Goal: Task Accomplishment & Management: Use online tool/utility

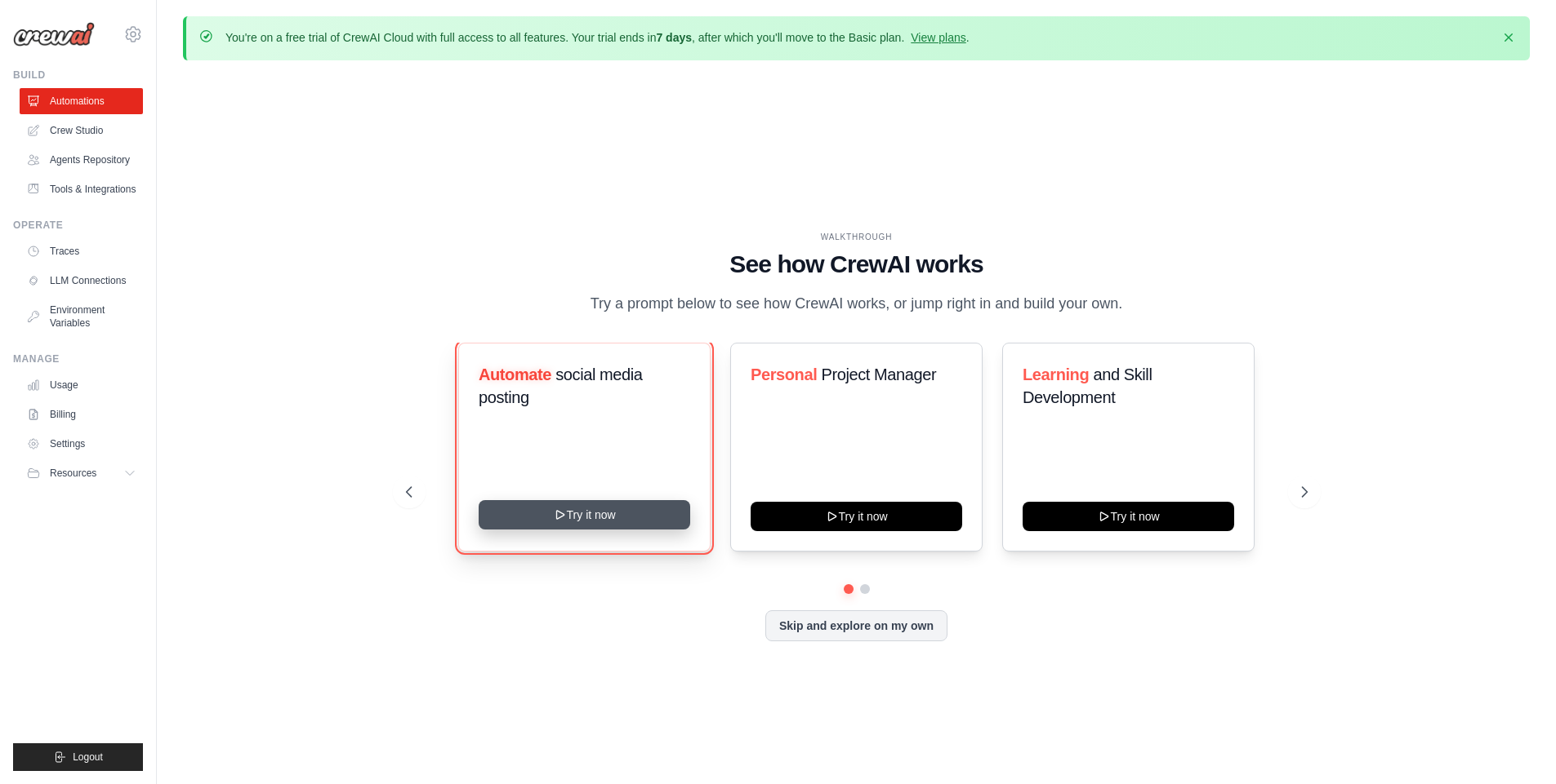
click at [539, 521] on button "Try it now" at bounding box center [584, 515] width 211 height 29
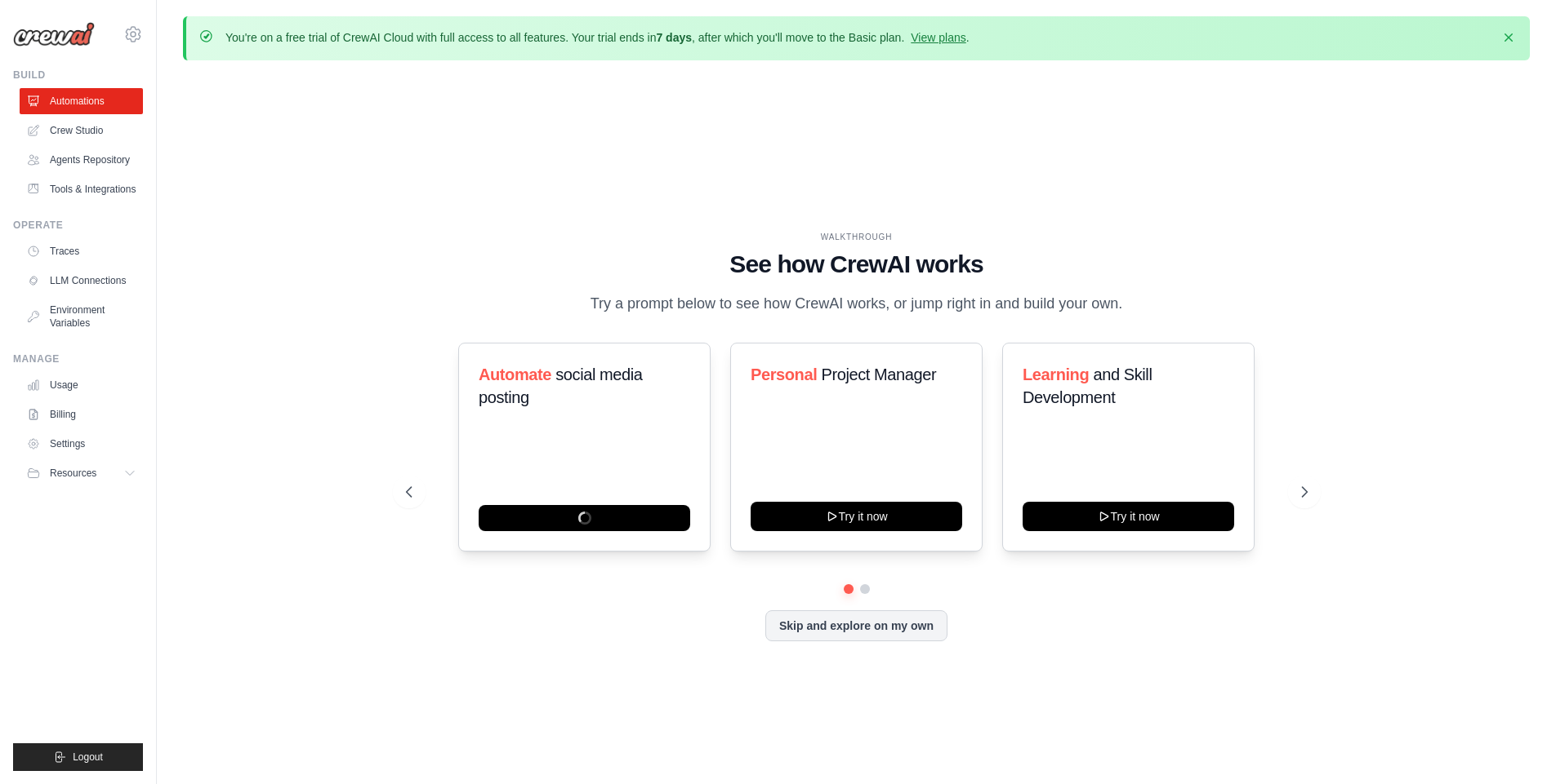
drag, startPoint x: 808, startPoint y: 624, endPoint x: 903, endPoint y: 706, distance: 125.5
click at [902, 696] on div "WALKTHROUGH See how [PERSON_NAME] works Try a prompt below to see how [PERSON_N…" at bounding box center [856, 449] width 1347 height 752
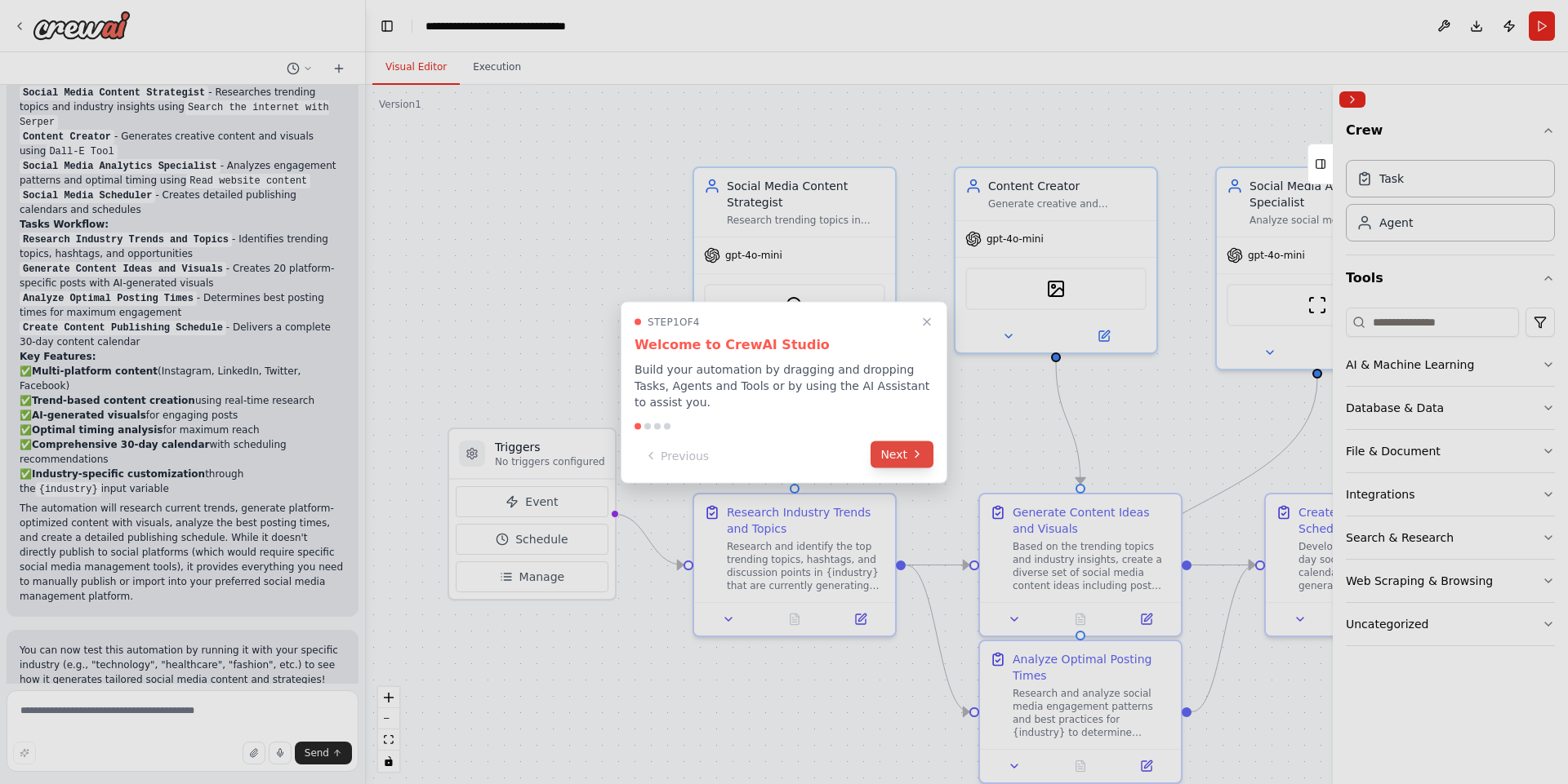
click at [892, 448] on button "Next" at bounding box center [902, 454] width 63 height 27
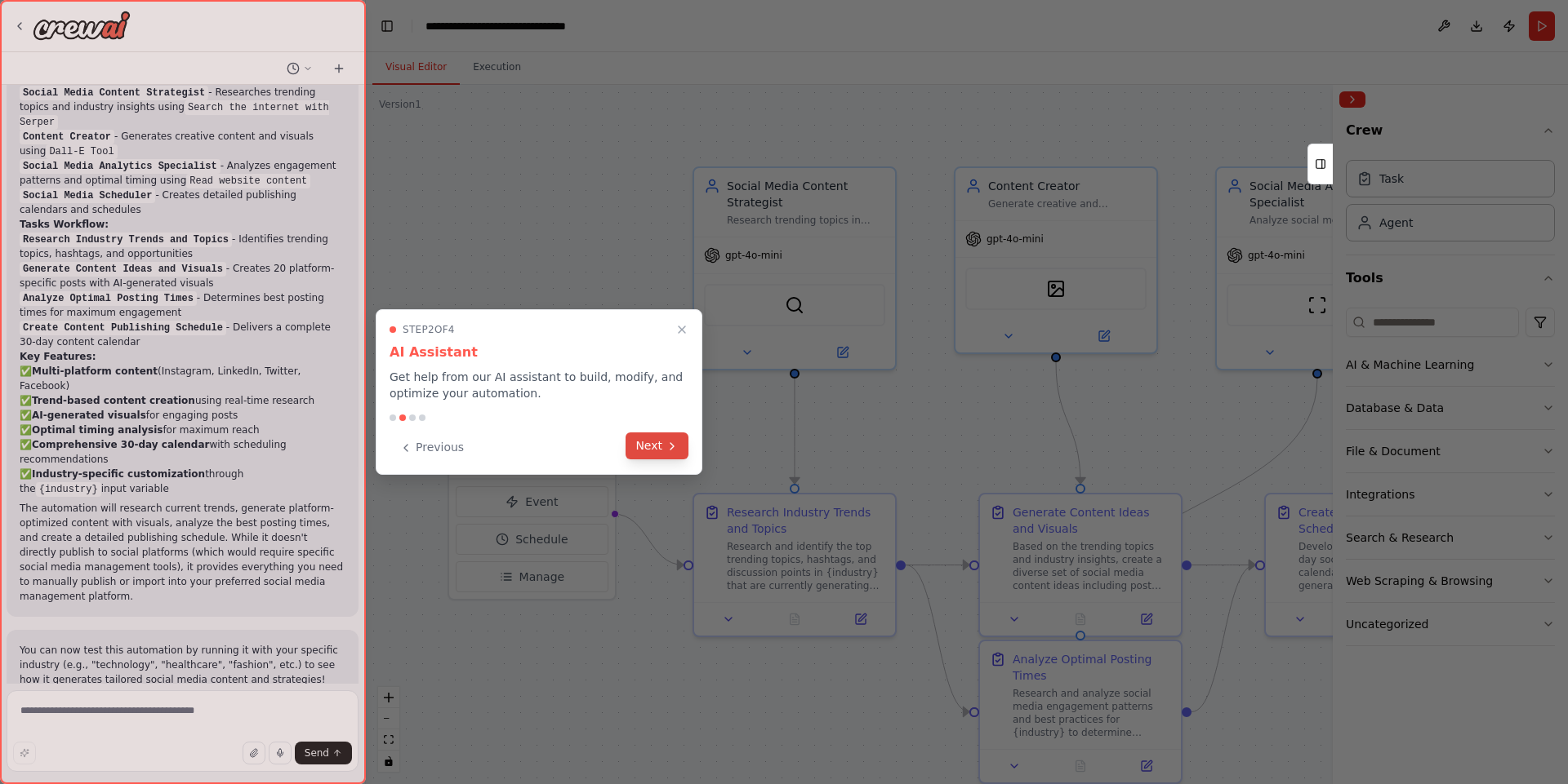
click at [653, 447] on button "Next" at bounding box center [657, 446] width 63 height 27
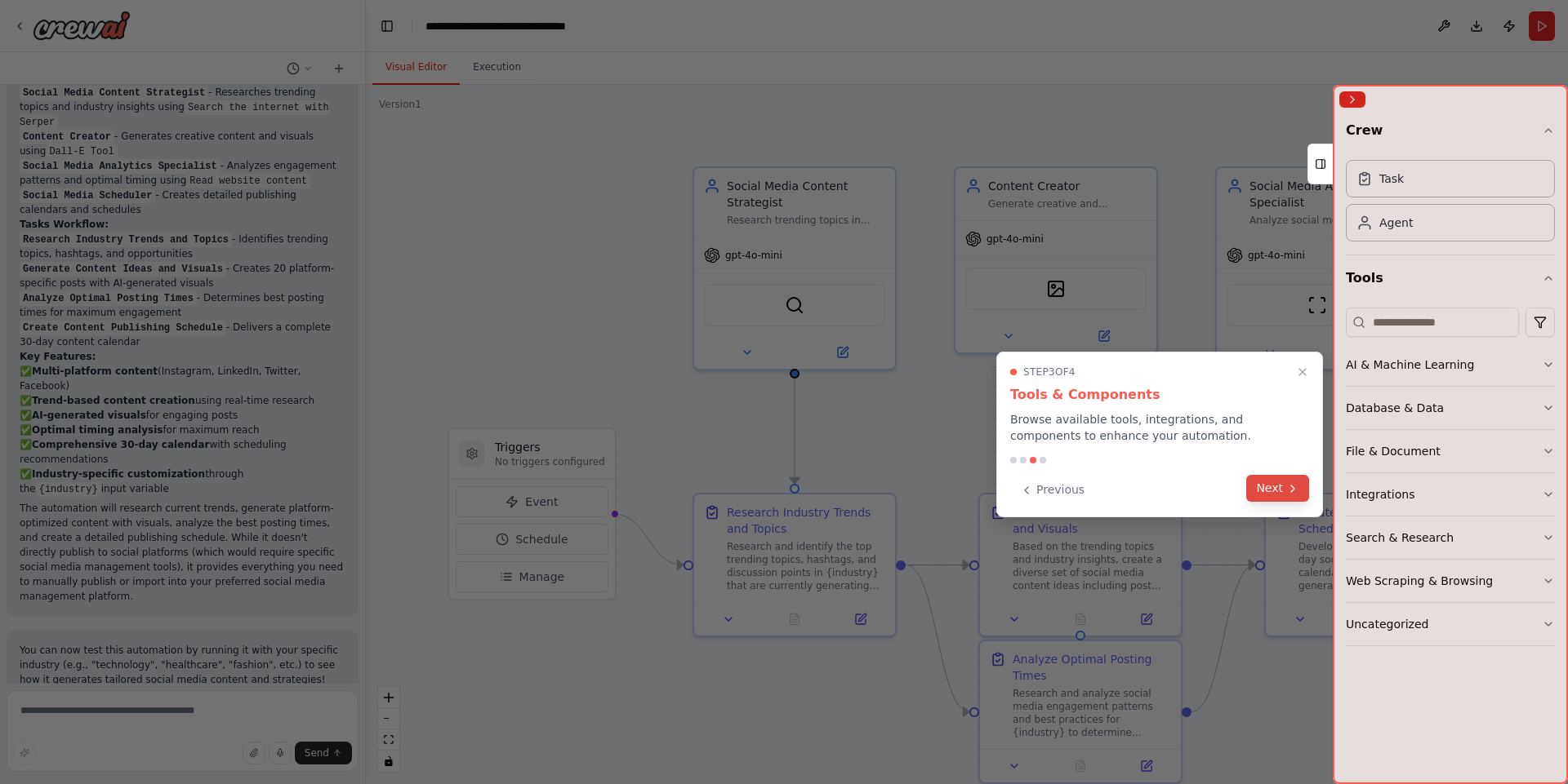
click at [1293, 484] on icon at bounding box center [1292, 488] width 13 height 13
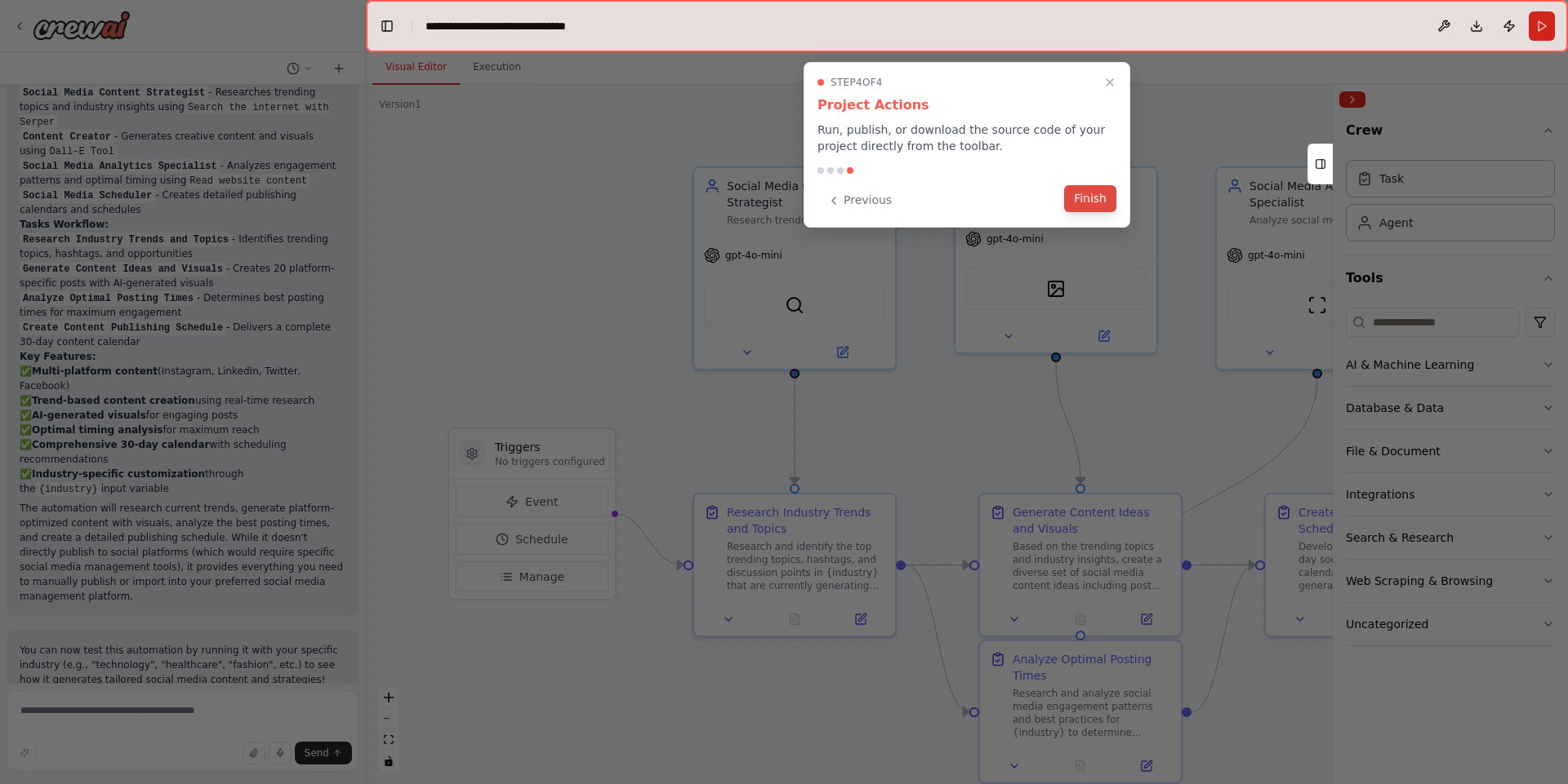
click at [1091, 195] on button "Finish" at bounding box center [1091, 198] width 52 height 27
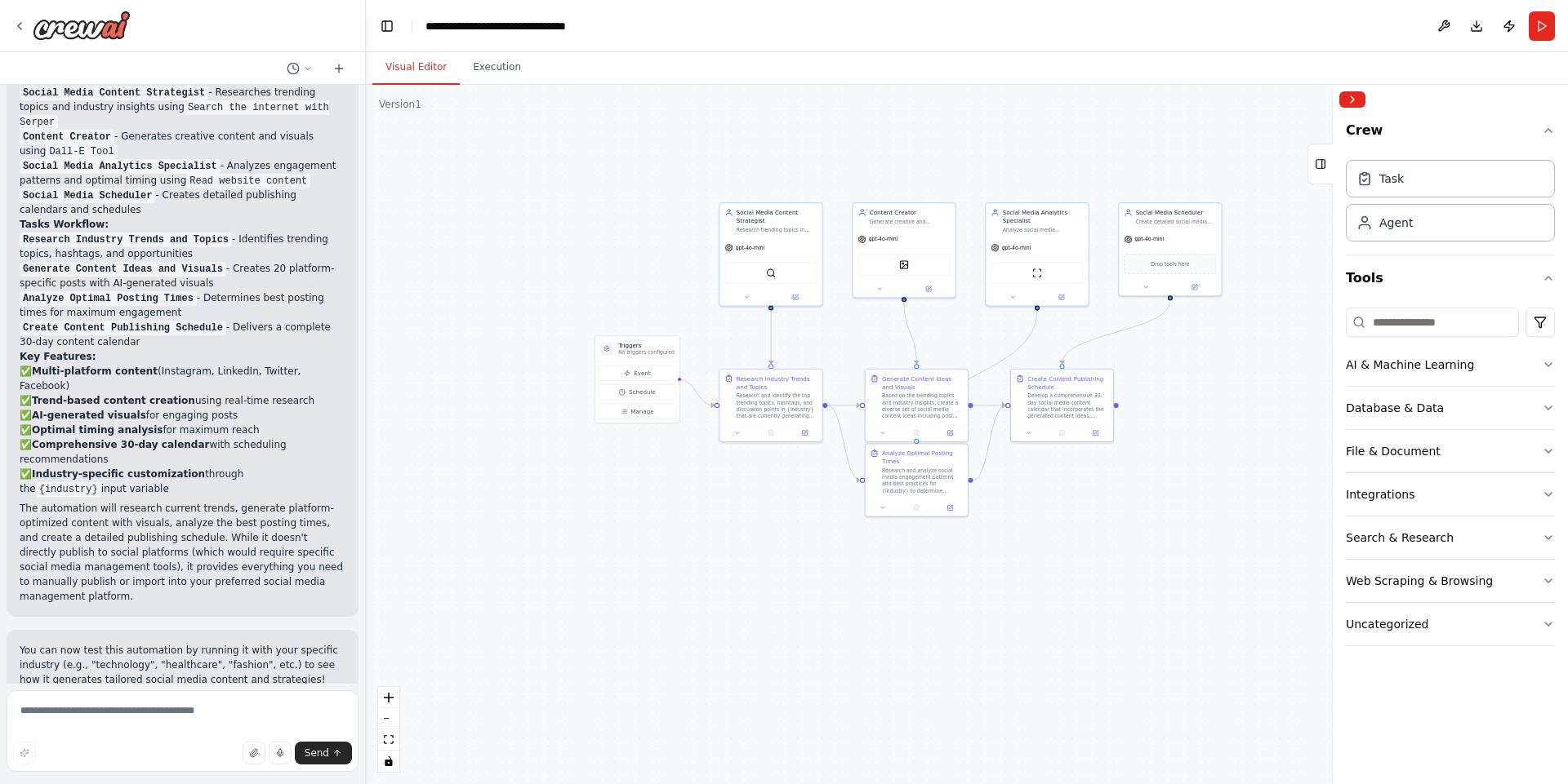
drag, startPoint x: 775, startPoint y: 394, endPoint x: 624, endPoint y: 305, distance: 175.3
click at [624, 305] on div ".deletable-edge-delete-btn { width: 20px; height: 20px; border: 0px solid #ffff…" at bounding box center [967, 435] width 1202 height 700
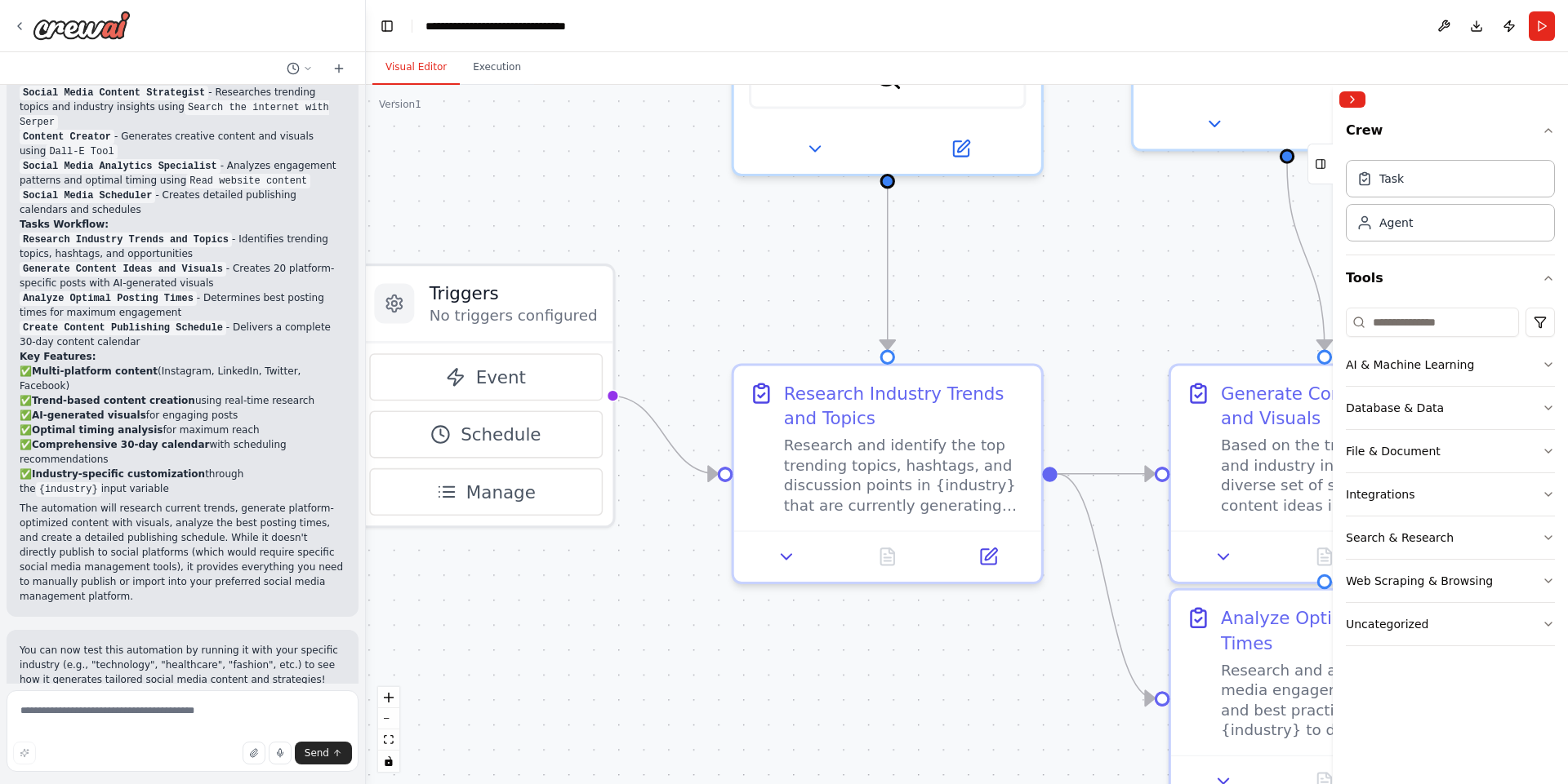
drag, startPoint x: 905, startPoint y: 374, endPoint x: 703, endPoint y: 333, distance: 206.1
click at [703, 333] on div ".deletable-edge-delete-btn { width: 20px; height: 20px; border: 0px solid #ffff…" at bounding box center [967, 435] width 1202 height 700
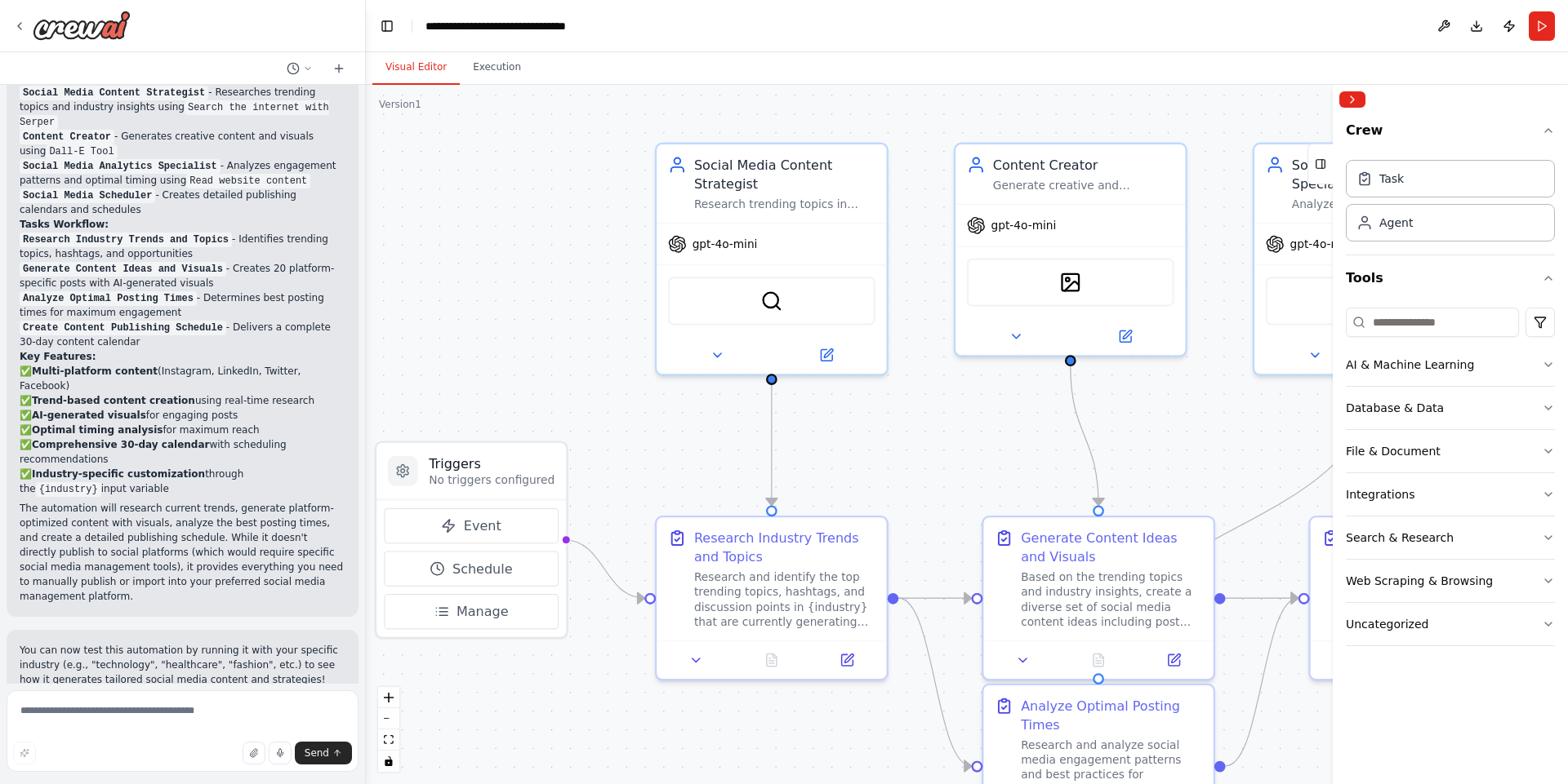
drag, startPoint x: 875, startPoint y: 281, endPoint x: 806, endPoint y: 440, distance: 173.3
click at [806, 440] on div ".deletable-edge-delete-btn { width: 20px; height: 20px; border: 0px solid #ffff…" at bounding box center [967, 435] width 1202 height 700
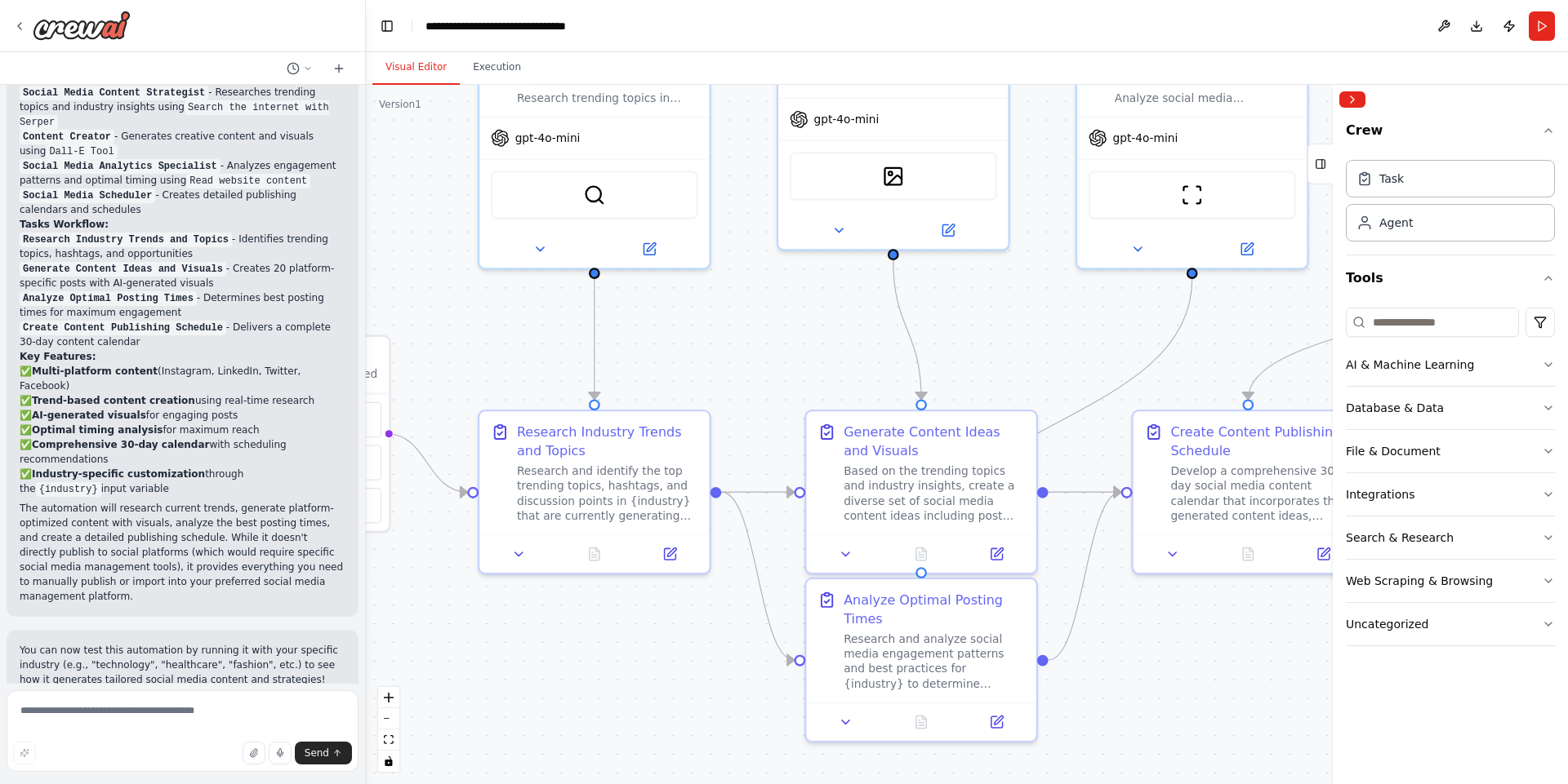
drag, startPoint x: 874, startPoint y: 482, endPoint x: 712, endPoint y: 318, distance: 230.5
click at [712, 318] on div ".deletable-edge-delete-btn { width: 20px; height: 20px; border: 0px solid #ffff…" at bounding box center [967, 435] width 1202 height 700
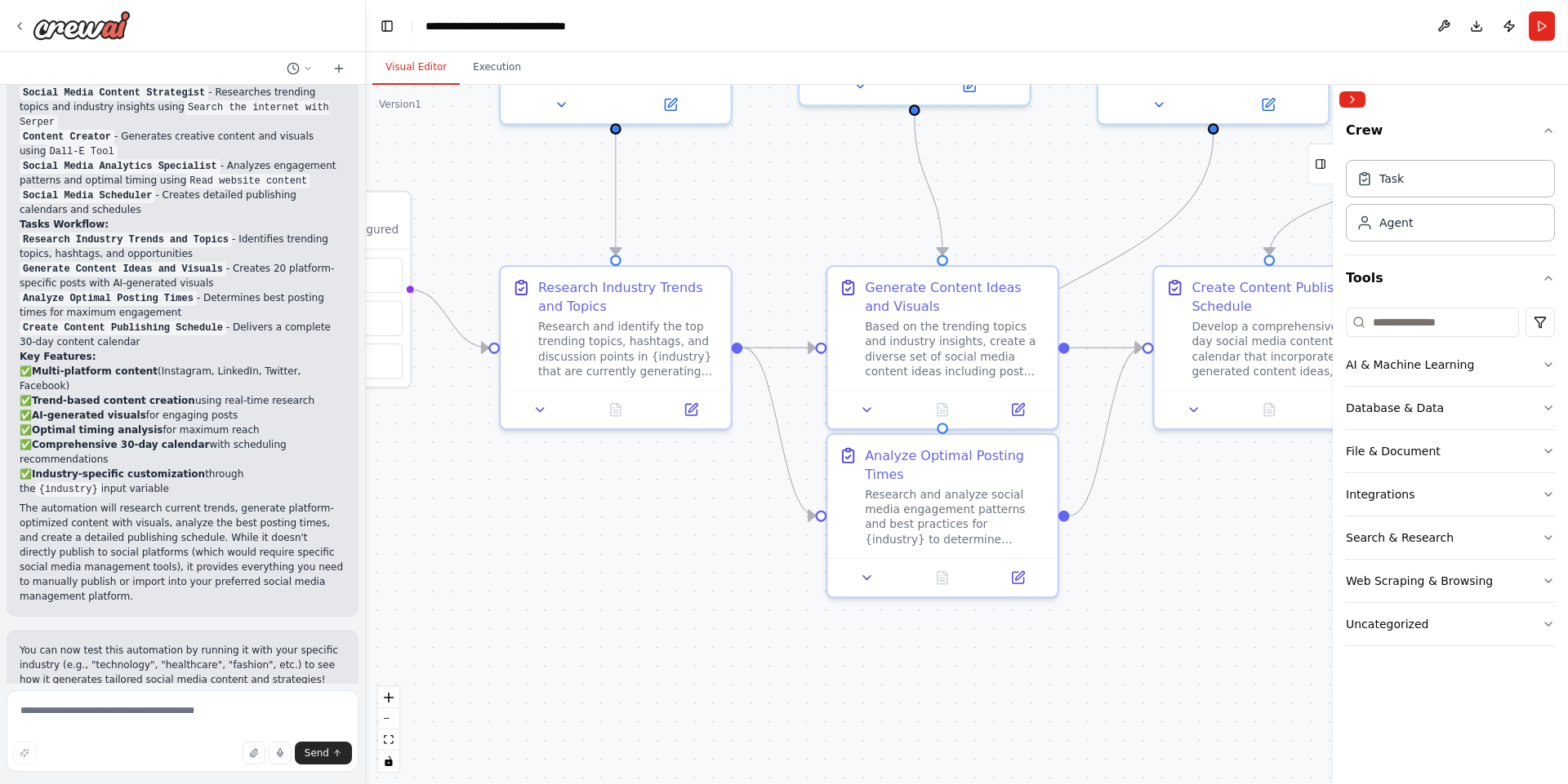
drag, startPoint x: 737, startPoint y: 377, endPoint x: 743, endPoint y: 294, distance: 83.2
click at [743, 294] on div ".deletable-edge-delete-btn { width: 20px; height: 20px; border: 0px solid #ffff…" at bounding box center [967, 435] width 1202 height 700
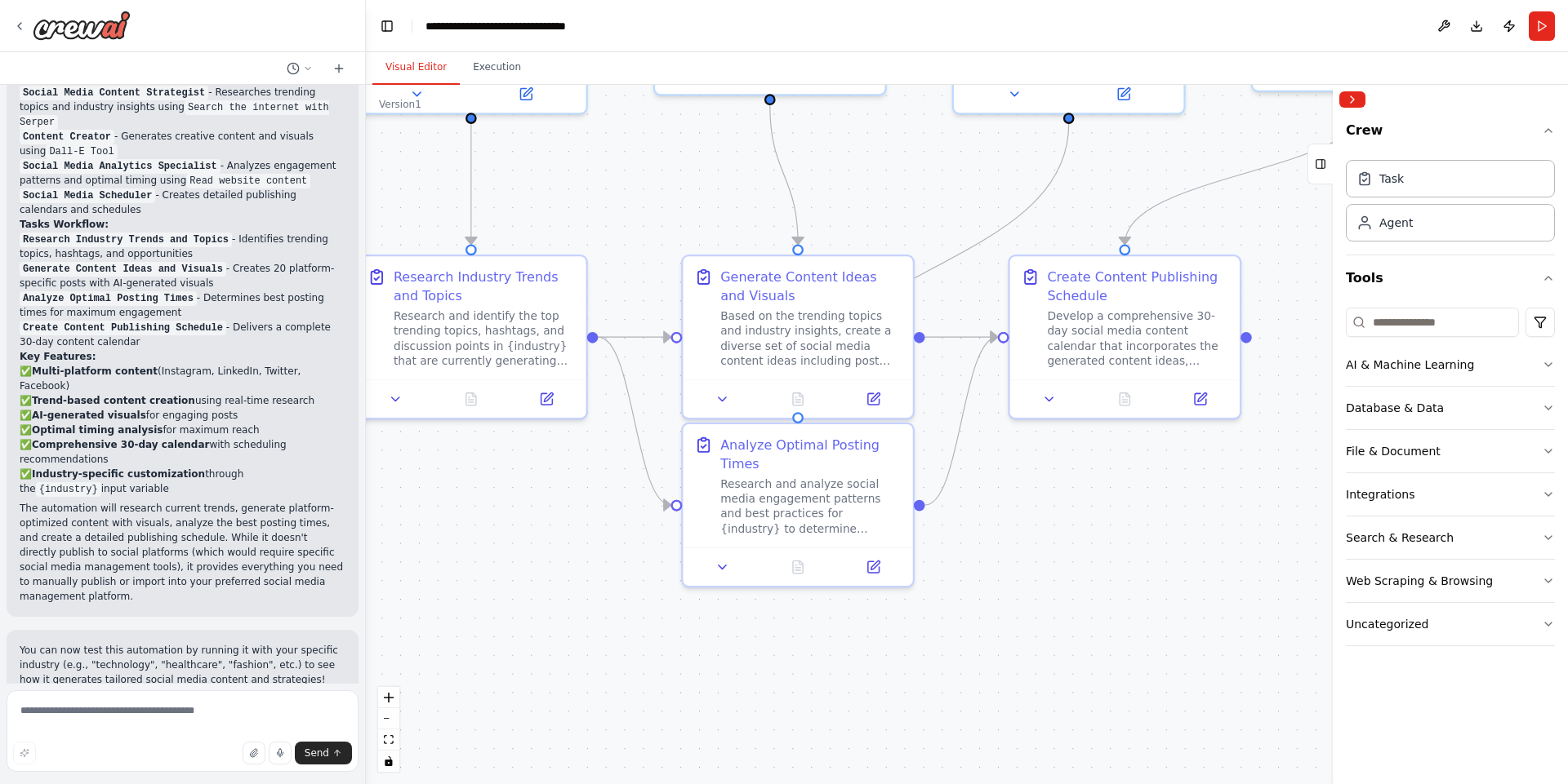
drag, startPoint x: 743, startPoint y: 534, endPoint x: 590, endPoint y: 521, distance: 153.6
click at [590, 521] on div ".deletable-edge-delete-btn { width: 20px; height: 20px; border: 0px solid #ffff…" at bounding box center [967, 435] width 1202 height 700
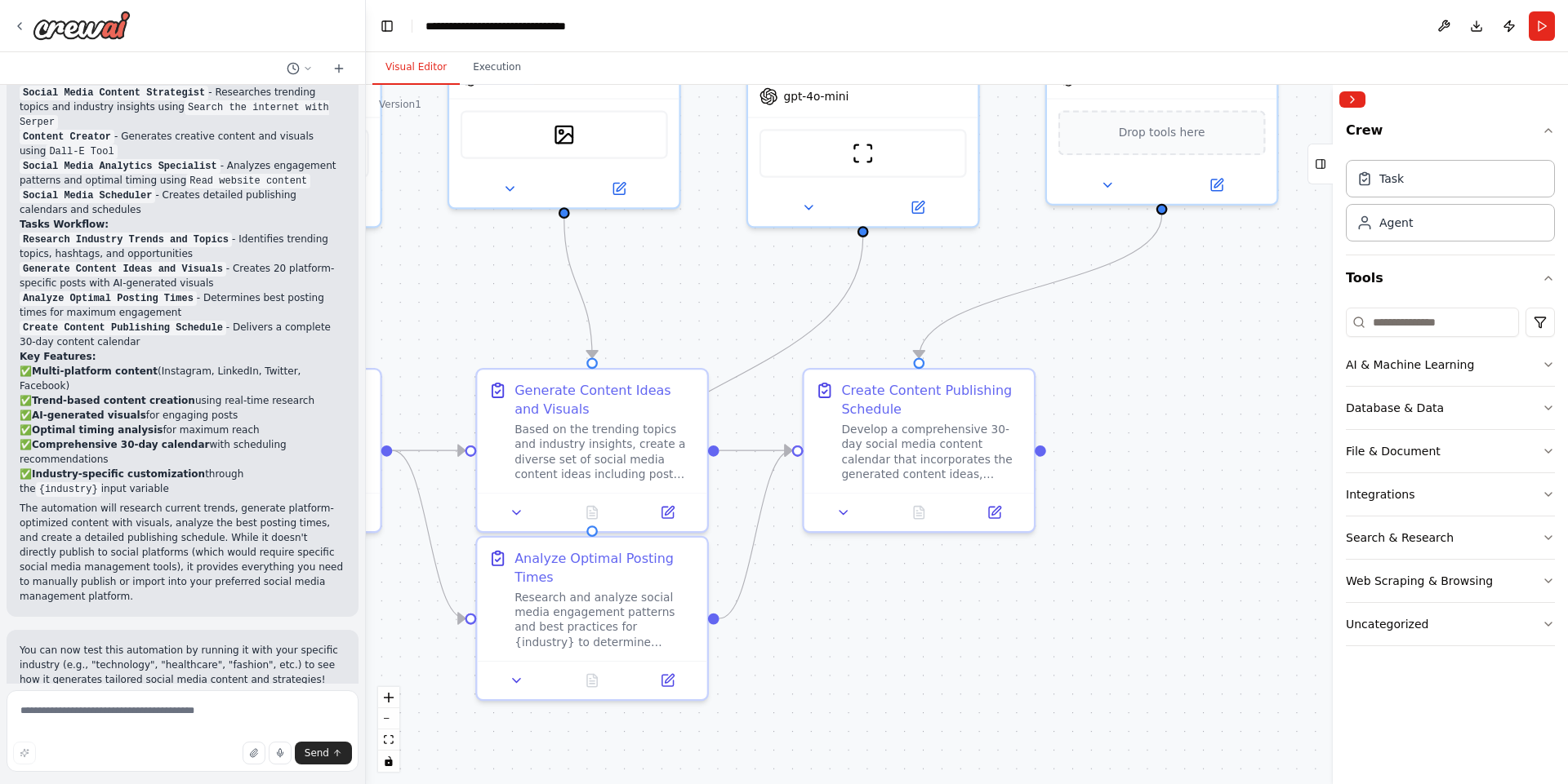
drag, startPoint x: 1047, startPoint y: 542, endPoint x: 840, endPoint y: 657, distance: 236.8
click at [840, 657] on div ".deletable-edge-delete-btn { width: 20px; height: 20px; border: 0px solid #ffff…" at bounding box center [967, 435] width 1202 height 700
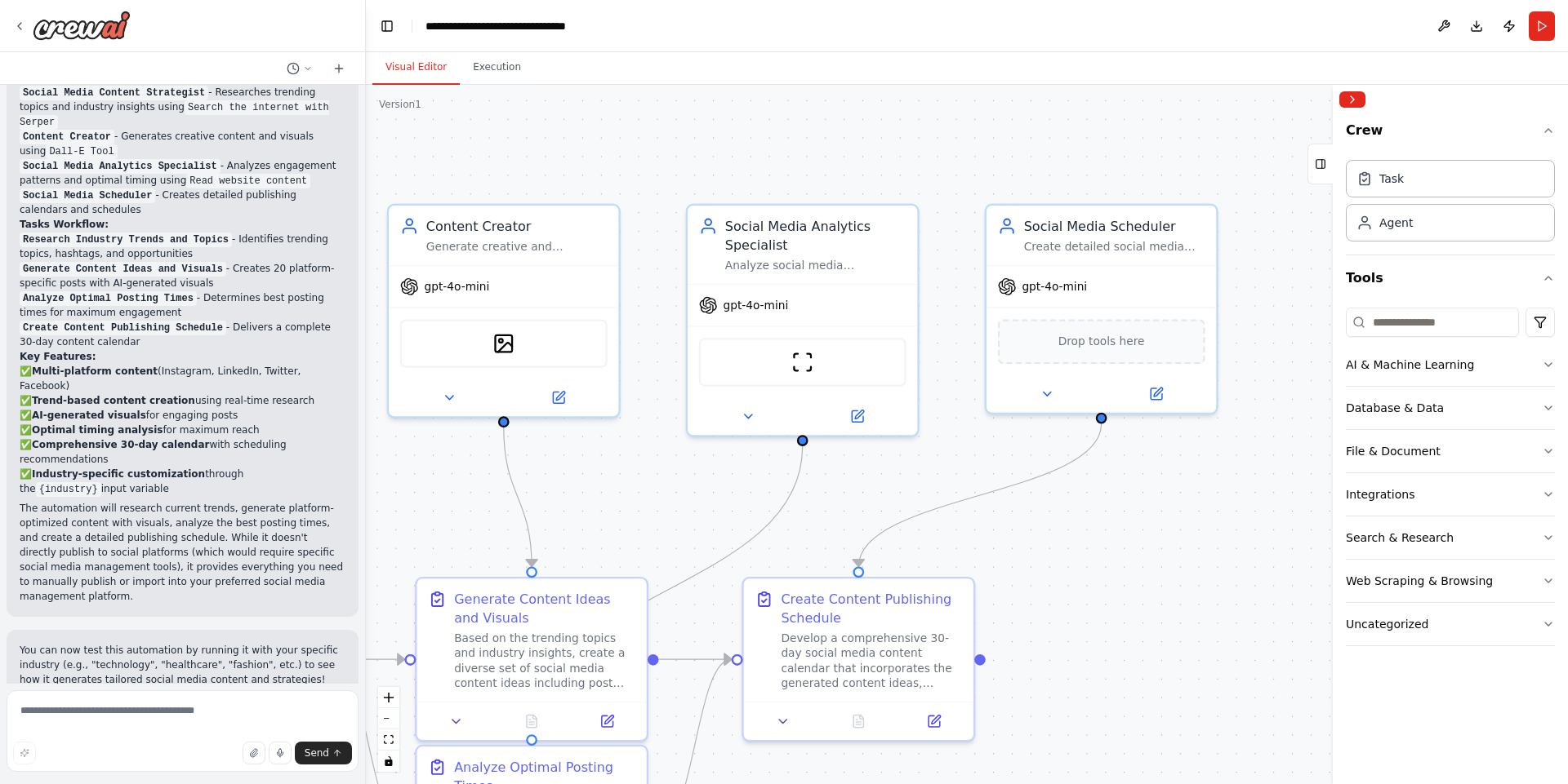
drag, startPoint x: 1177, startPoint y: 412, endPoint x: 1125, endPoint y: 620, distance: 214.4
click at [1125, 620] on div ".deletable-edge-delete-btn { width: 20px; height: 20px; border: 0px solid #ffff…" at bounding box center [967, 435] width 1202 height 700
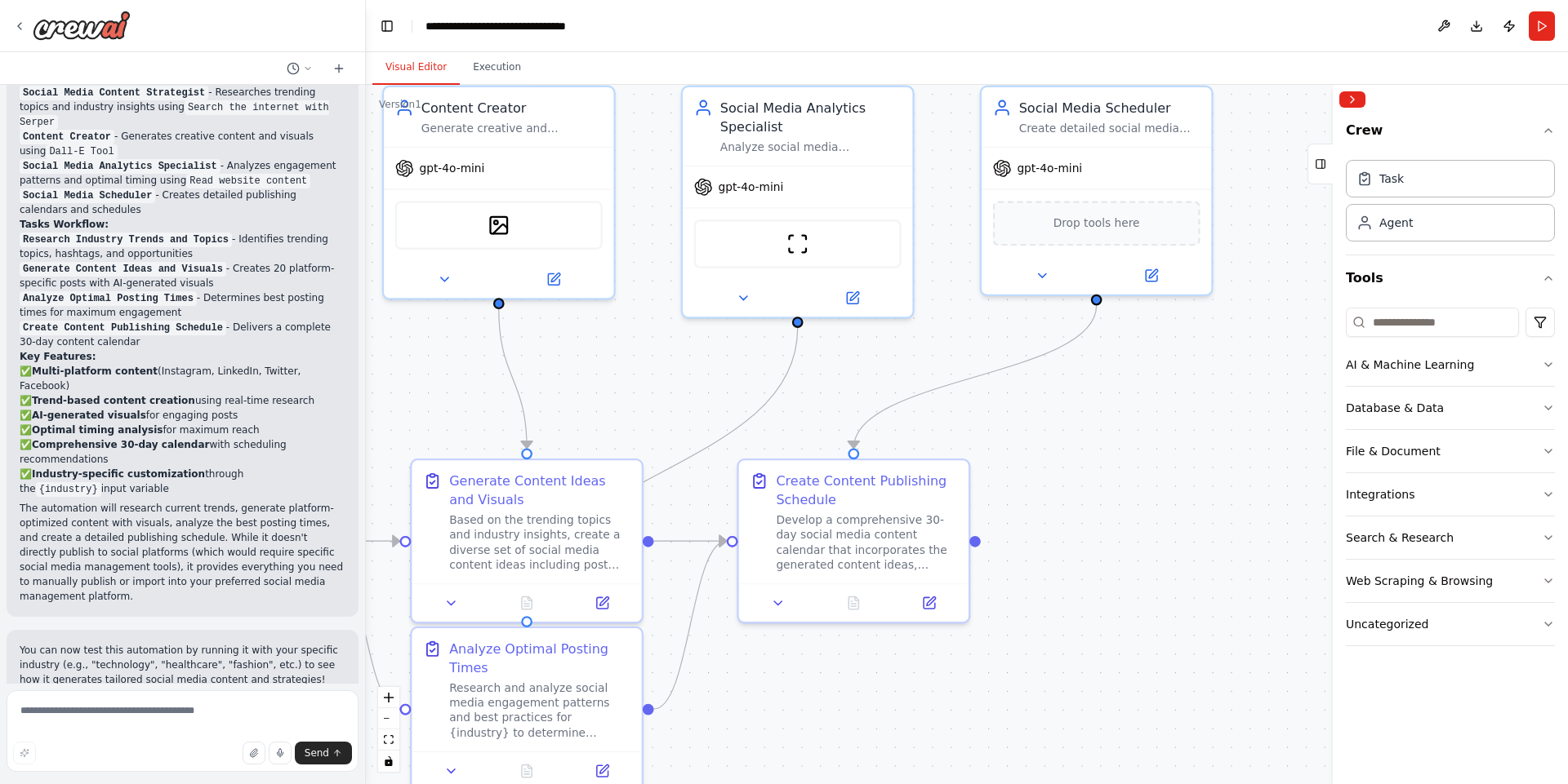
drag, startPoint x: 707, startPoint y: 162, endPoint x: 702, endPoint y: 46, distance: 116.1
click at [702, 46] on main "**********" at bounding box center [967, 392] width 1202 height 784
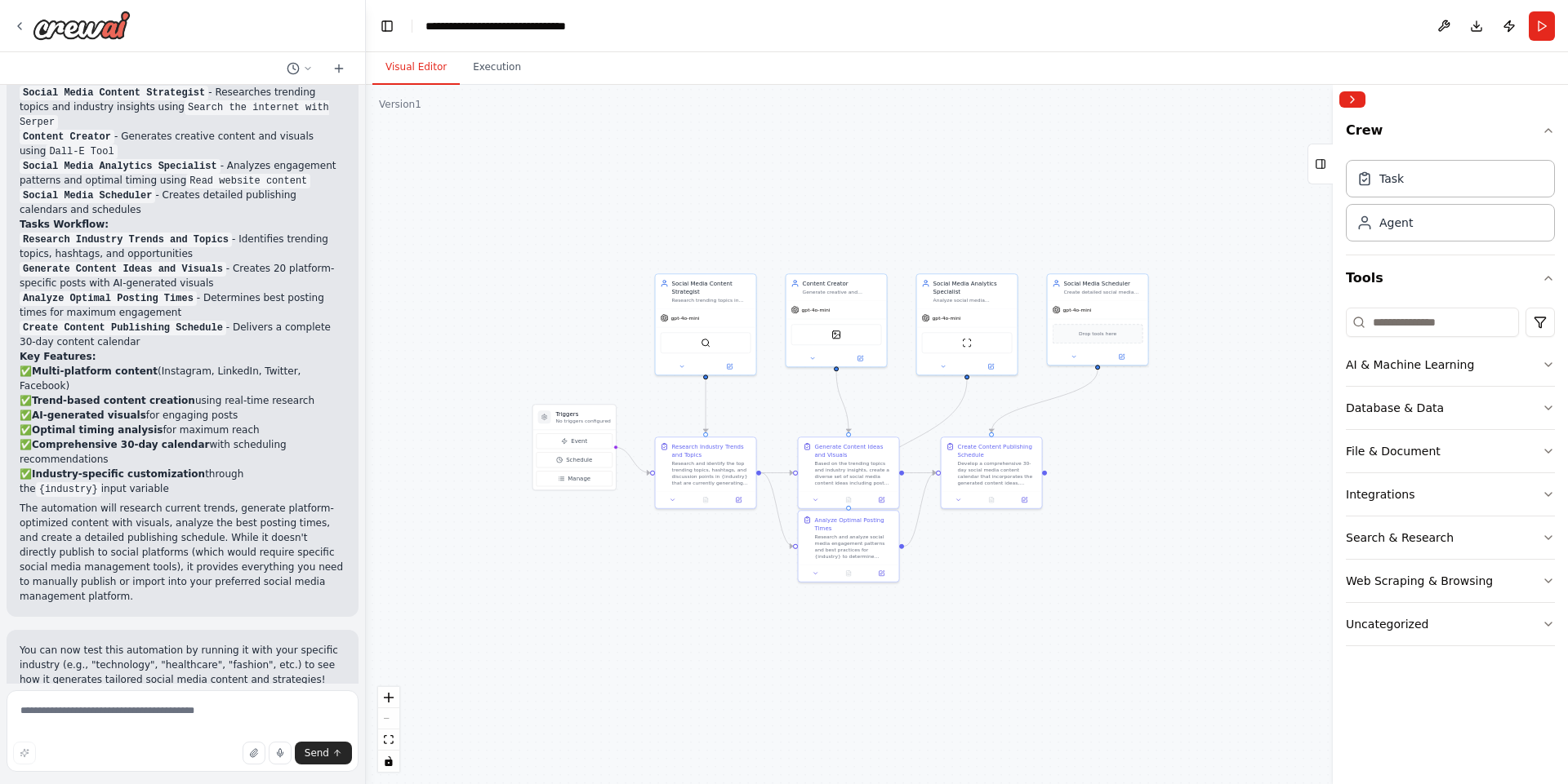
drag, startPoint x: 801, startPoint y: 660, endPoint x: 955, endPoint y: 606, distance: 163.2
click at [955, 606] on div ".deletable-edge-delete-btn { width: 20px; height: 20px; border: 0px solid #ffff…" at bounding box center [967, 435] width 1202 height 700
click at [1548, 362] on icon "button" at bounding box center [1548, 364] width 13 height 13
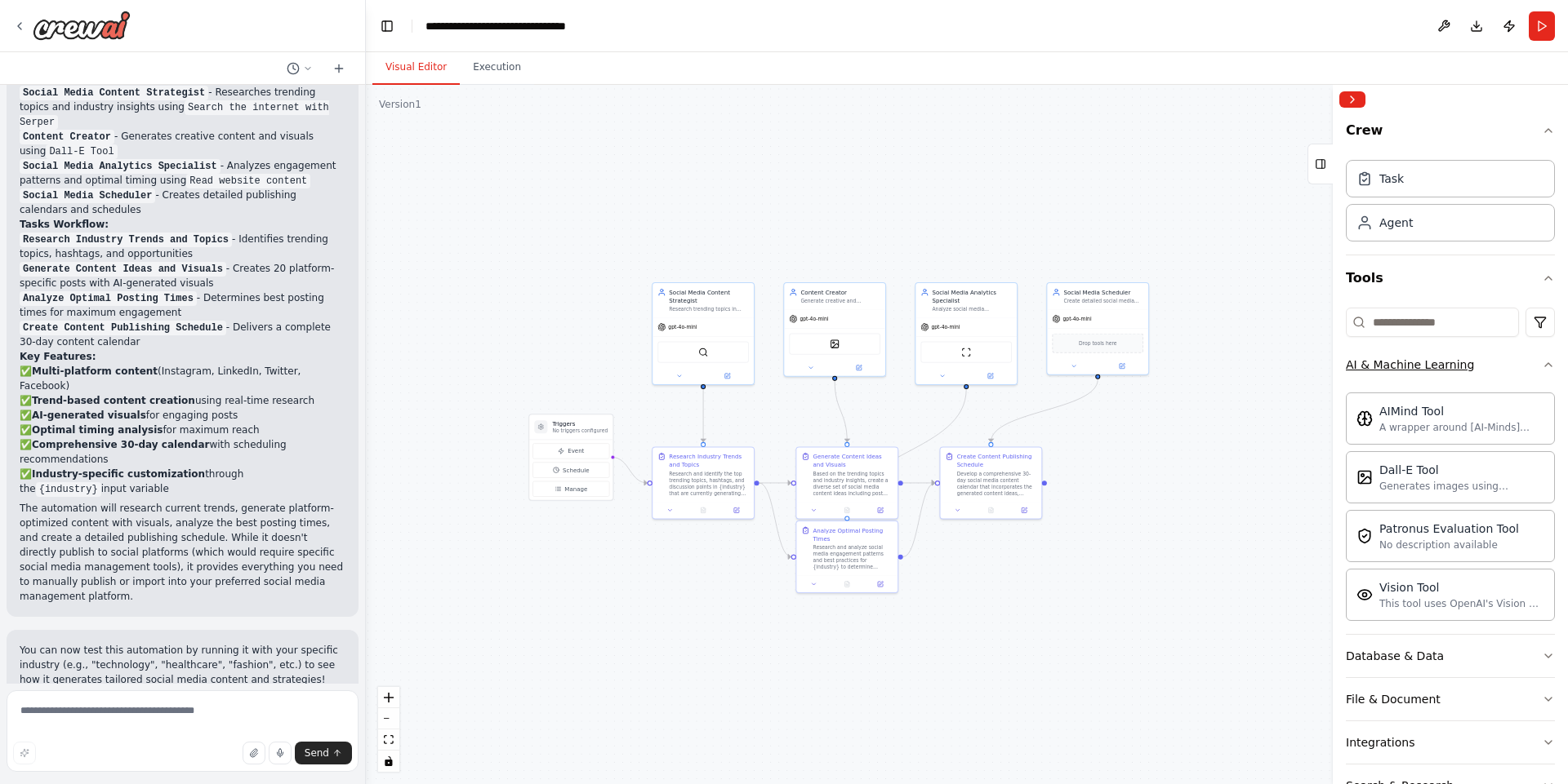
click at [1542, 365] on icon "button" at bounding box center [1548, 364] width 13 height 13
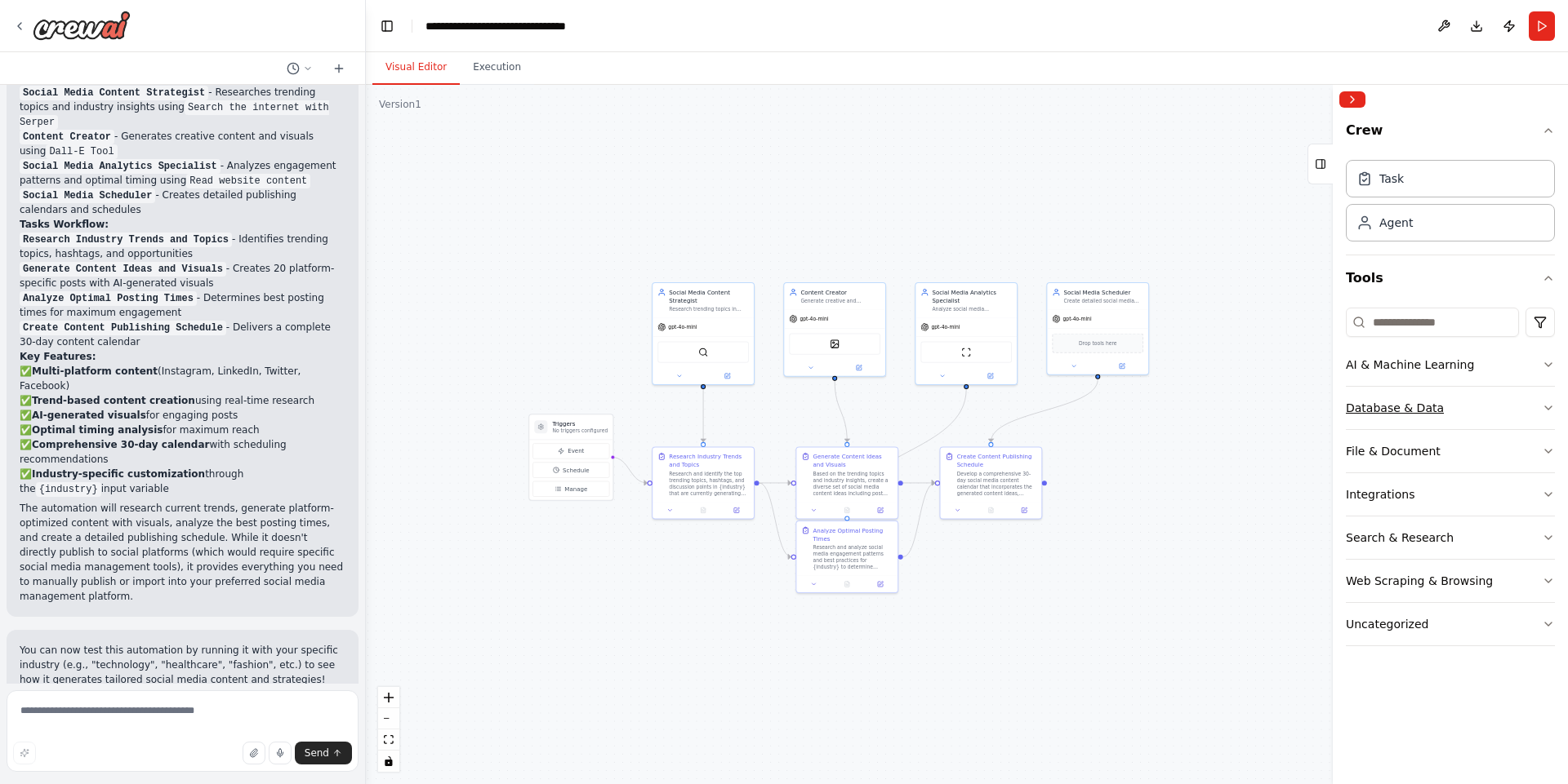
click at [1547, 415] on button "Database & Data" at bounding box center [1451, 408] width 209 height 43
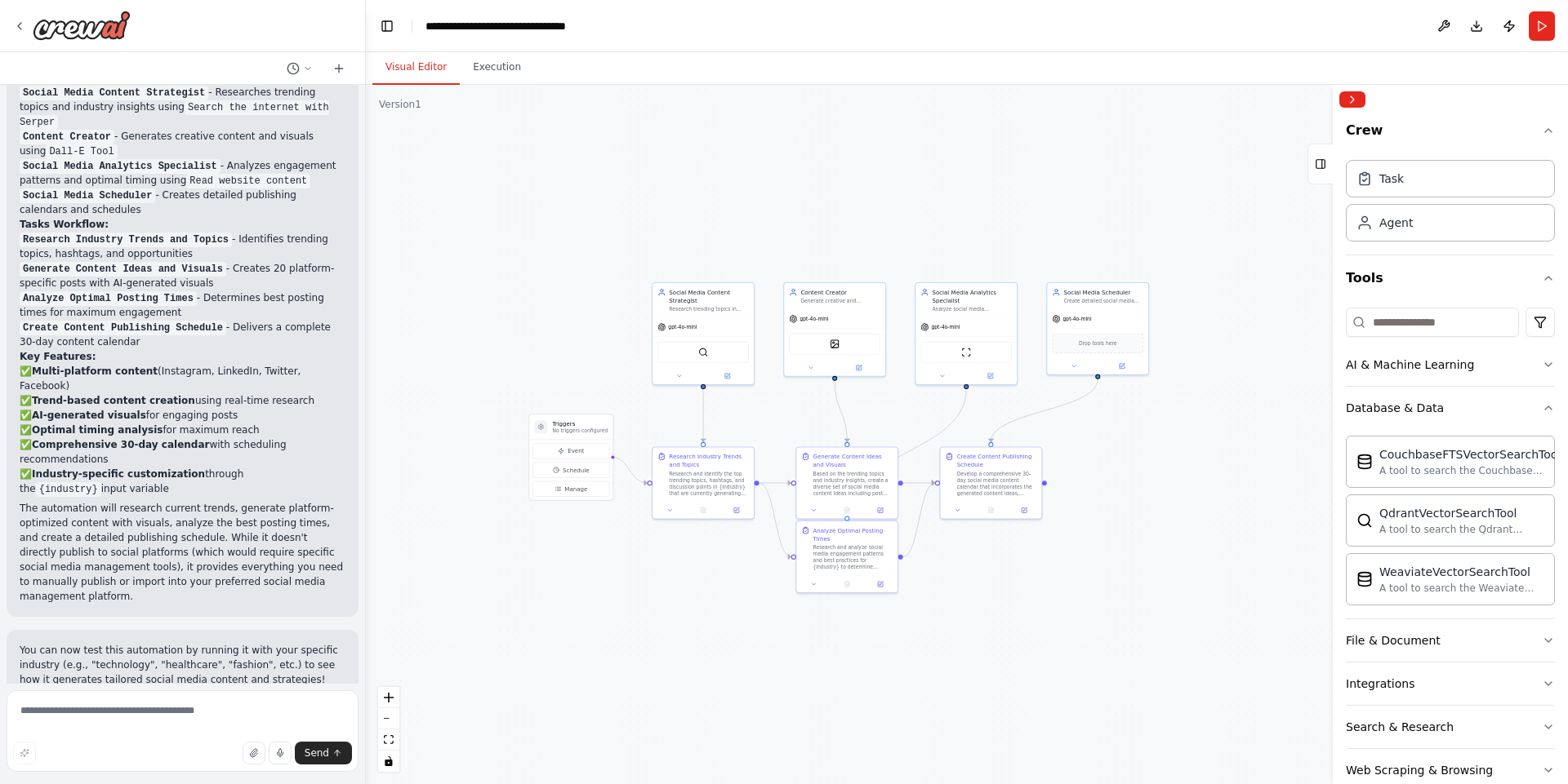
click at [1547, 415] on div "Crew Task Agent Tools AI & Machine Learning Database & Data CouchbaseFTSVectorS…" at bounding box center [1450, 449] width 235 height 670
click at [1540, 399] on button "Database & Data" at bounding box center [1451, 408] width 209 height 43
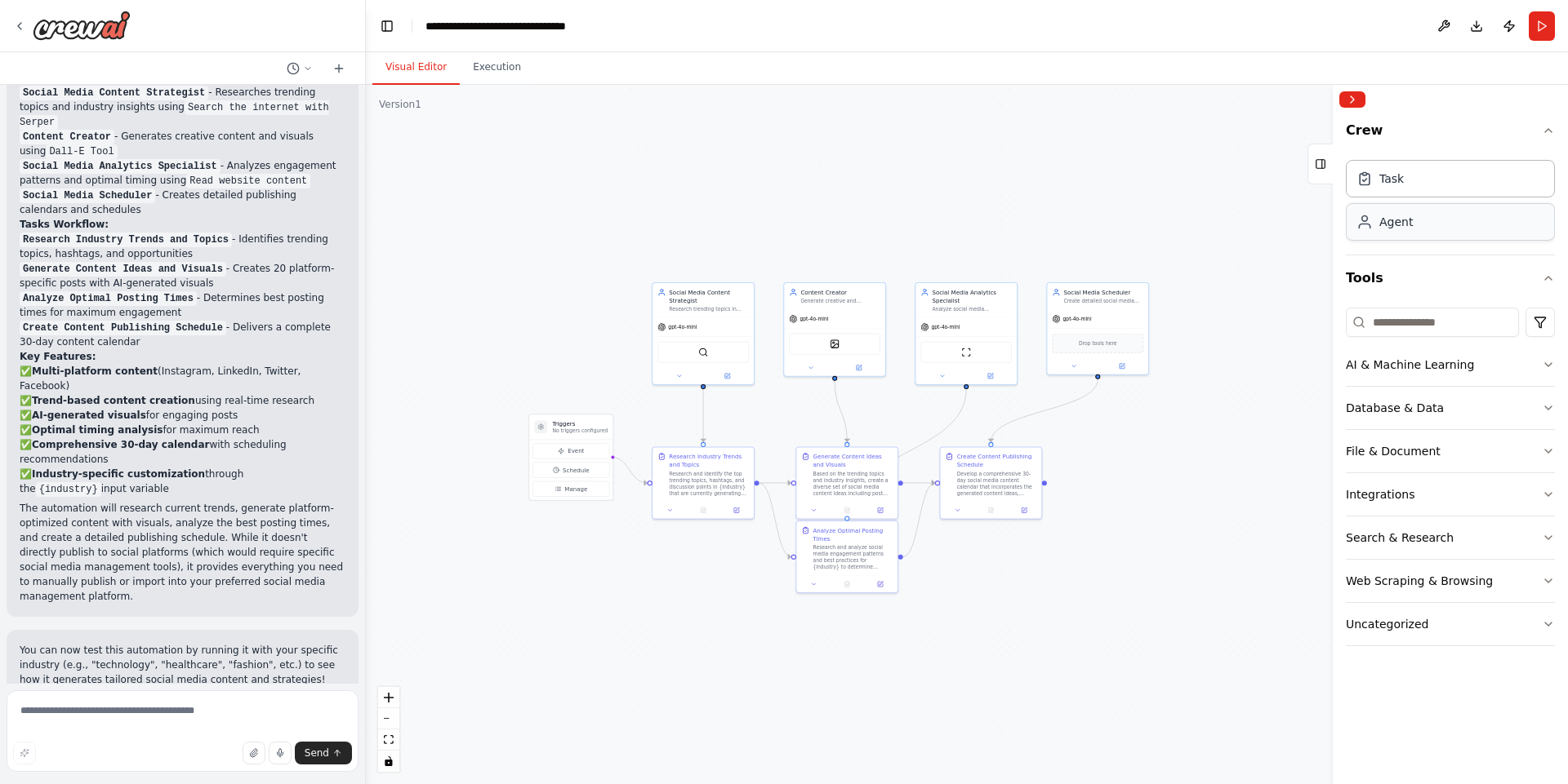
click at [1410, 216] on div "Agent" at bounding box center [1396, 222] width 34 height 16
click at [1387, 184] on div "Task" at bounding box center [1391, 177] width 24 height 16
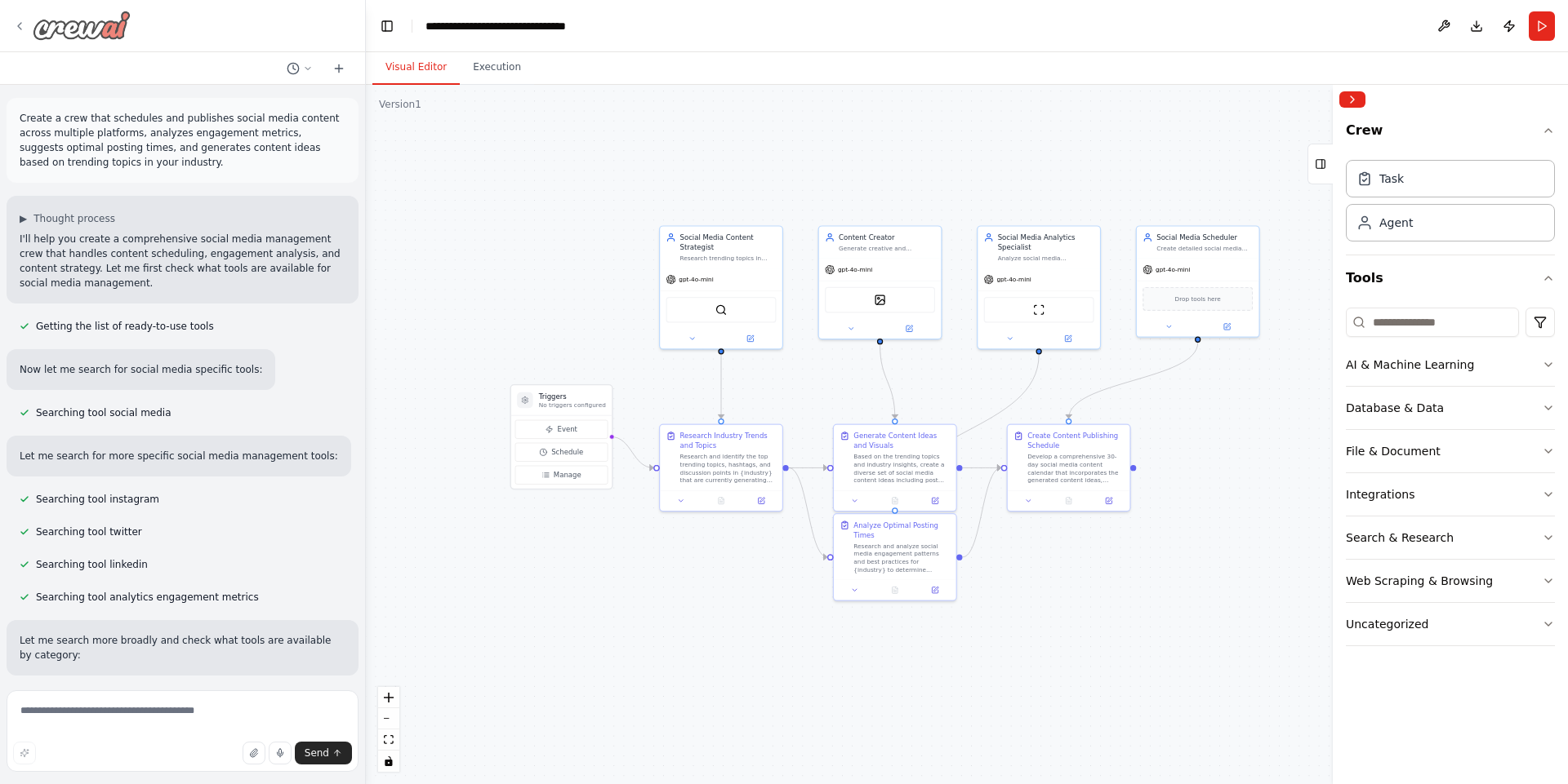
click at [22, 35] on div at bounding box center [71, 25] width 117 height 29
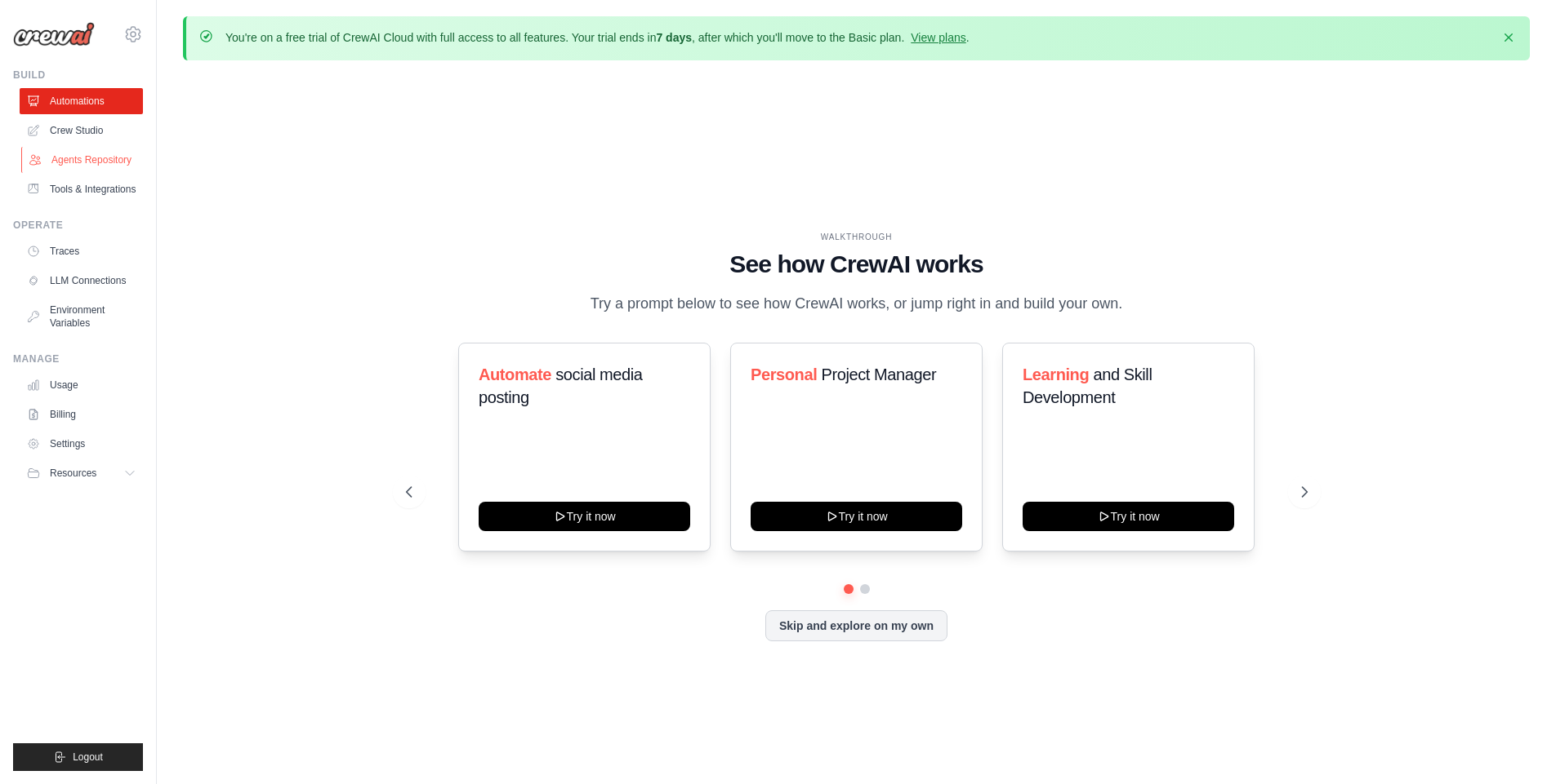
click at [81, 158] on link "Agents Repository" at bounding box center [82, 160] width 123 height 26
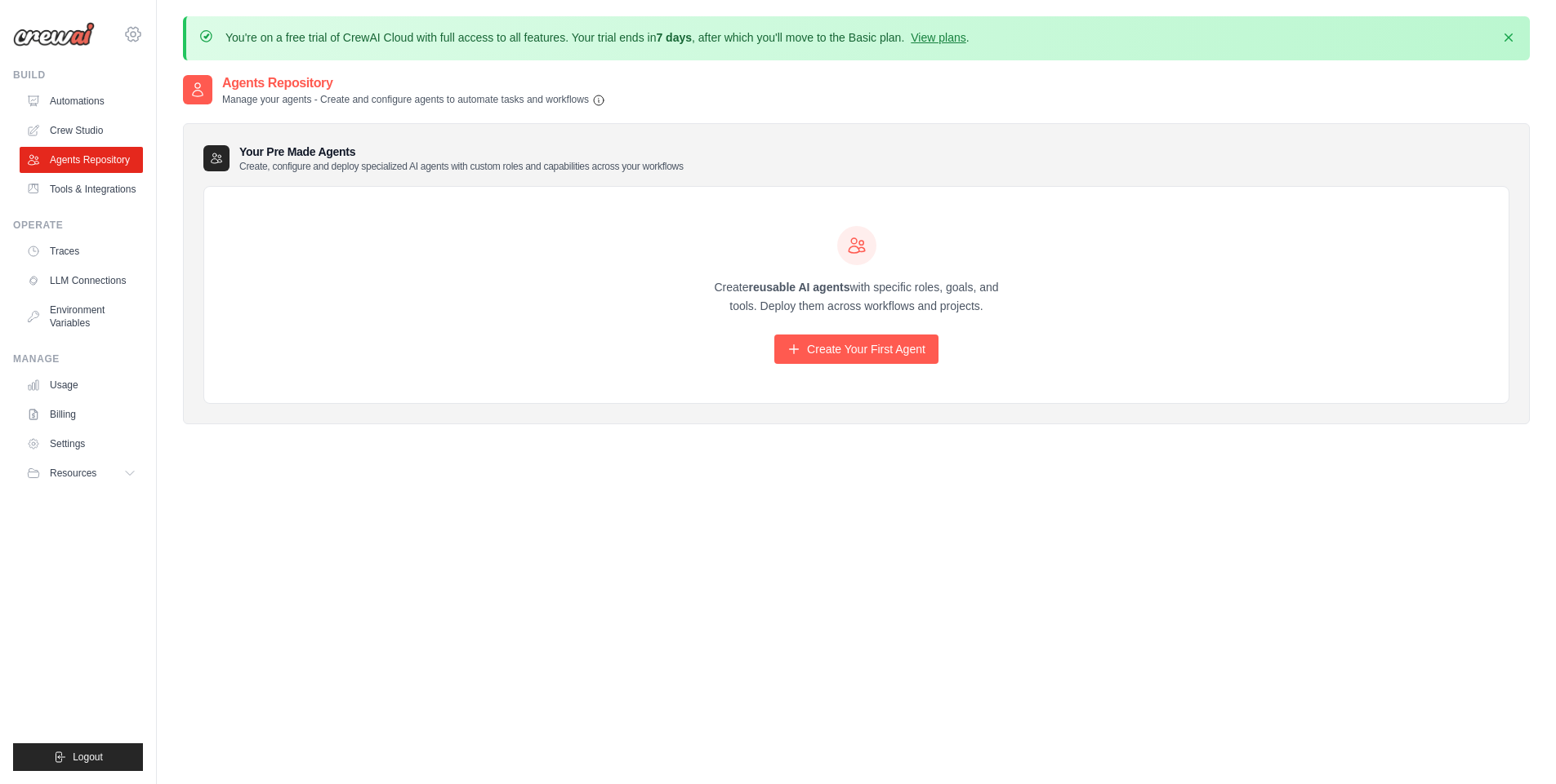
click at [139, 39] on icon at bounding box center [133, 34] width 19 height 19
click at [183, 216] on div "Your Pre Made Agents Create, configure and deploy specialized AI agents with cu…" at bounding box center [856, 274] width 1347 height 302
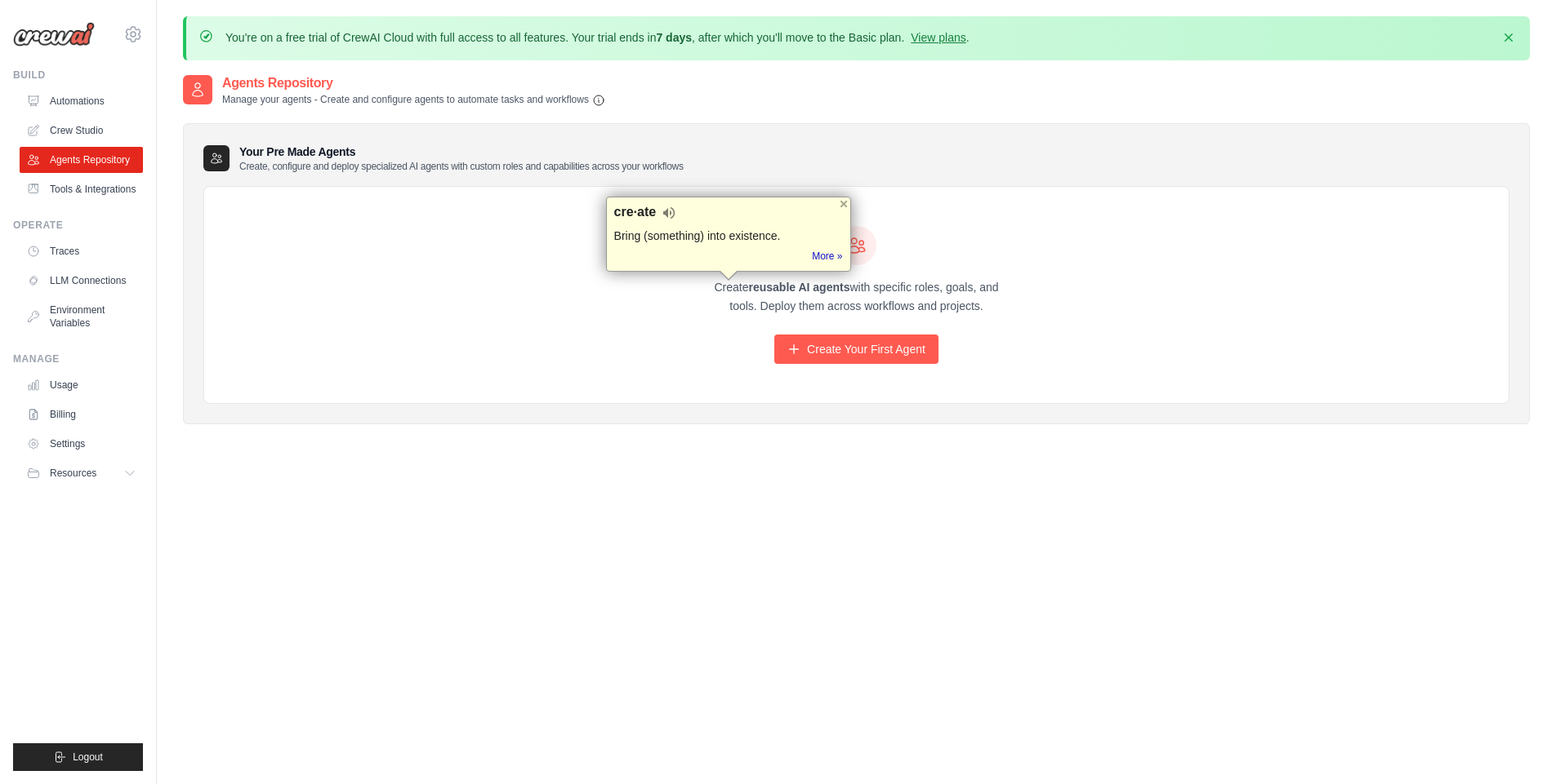
click at [478, 233] on div "Create reusable AI agents with specific roles, goals, and tools. Deploy them ac…" at bounding box center [856, 295] width 1304 height 217
